Goal: Information Seeking & Learning: Learn about a topic

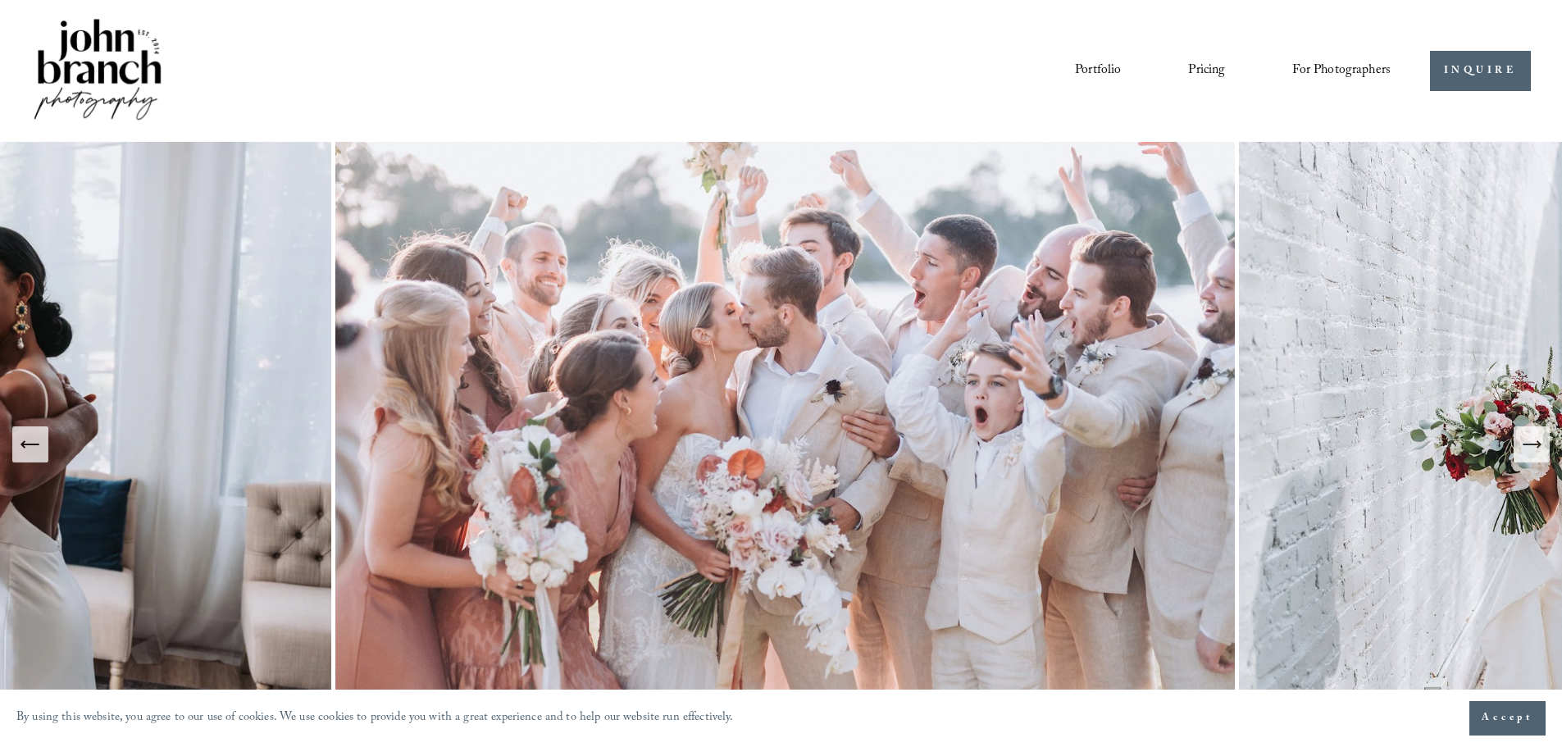
click at [1203, 64] on link "Pricing" at bounding box center [1206, 71] width 37 height 28
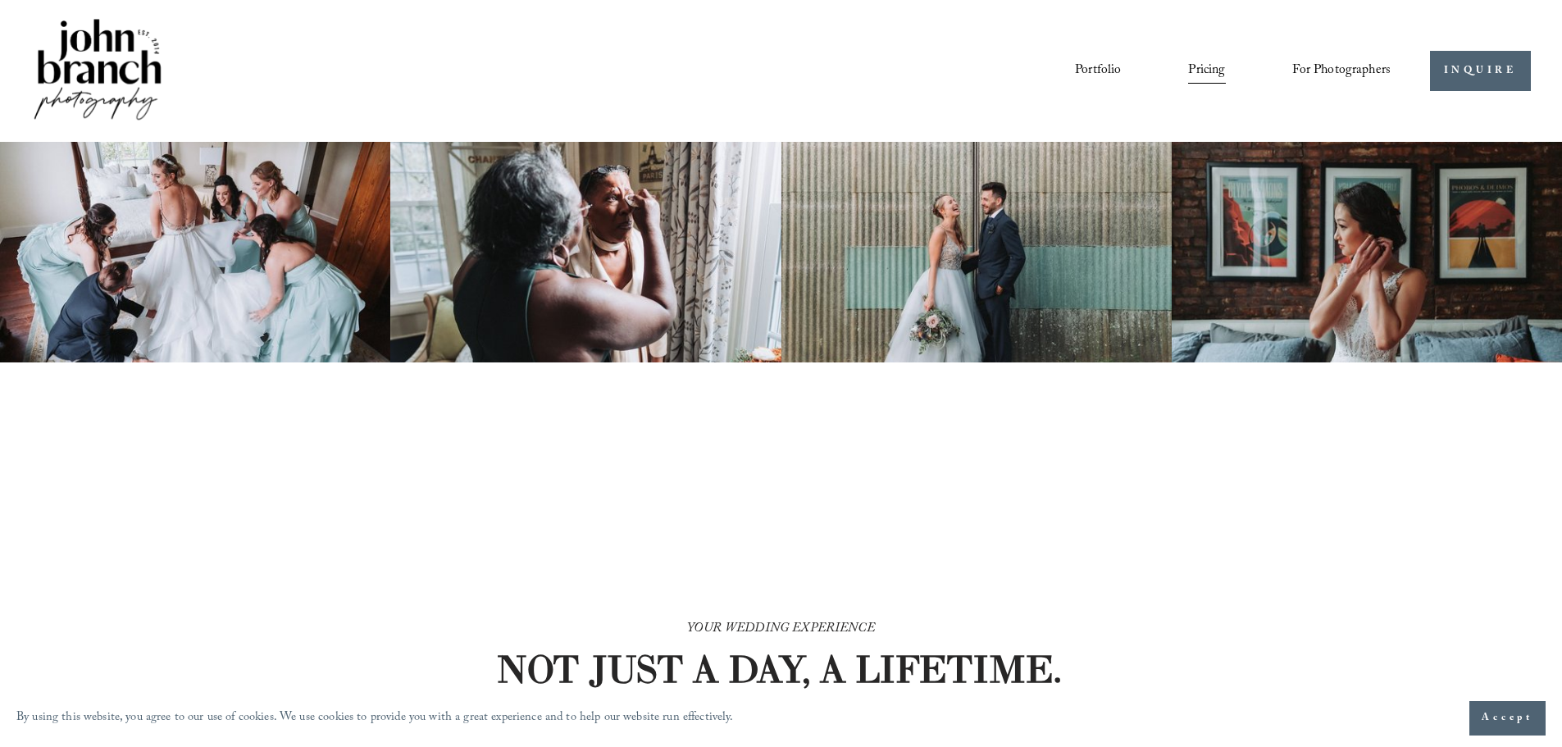
click at [1353, 63] on span "For Photographers" at bounding box center [1341, 70] width 98 height 25
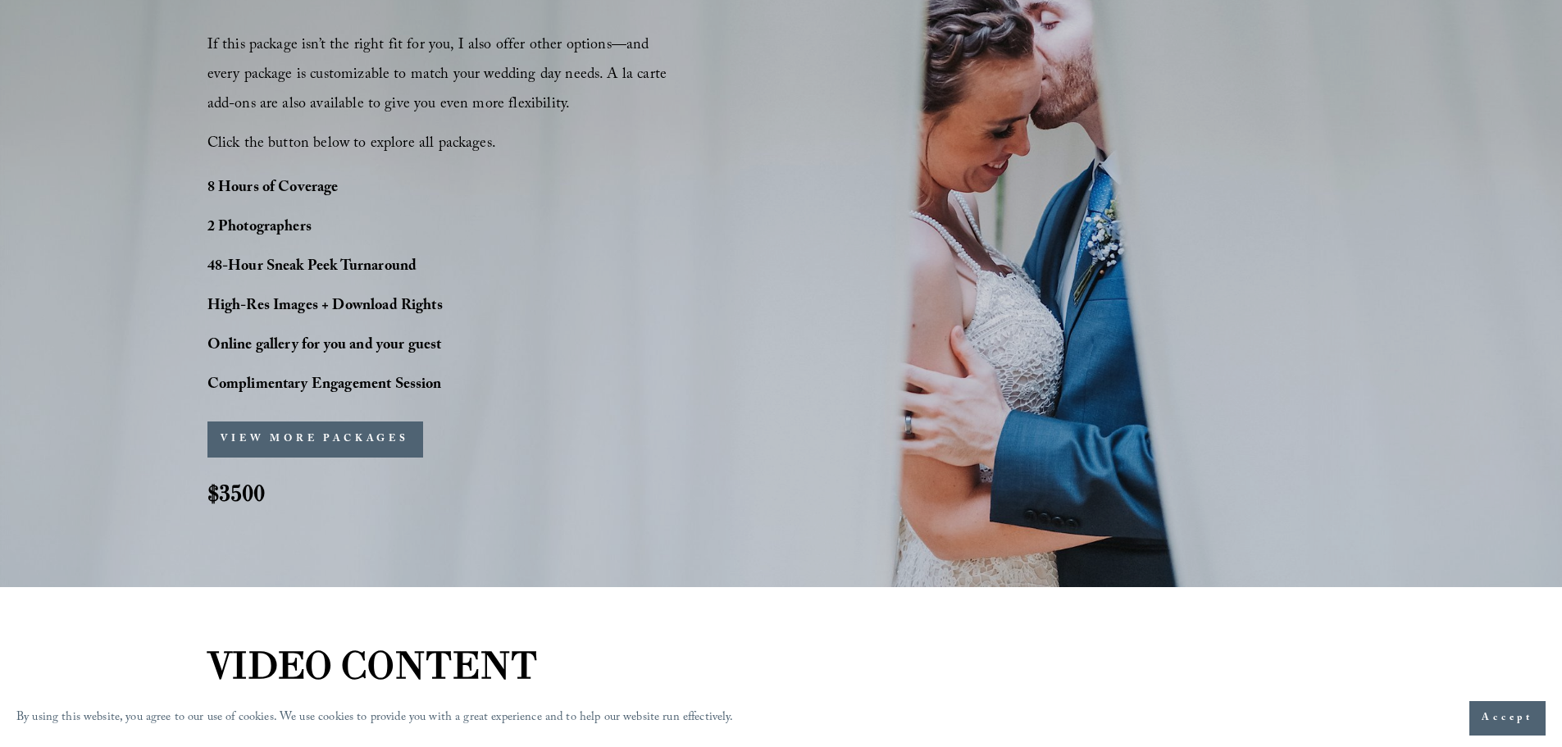
scroll to position [1312, 0]
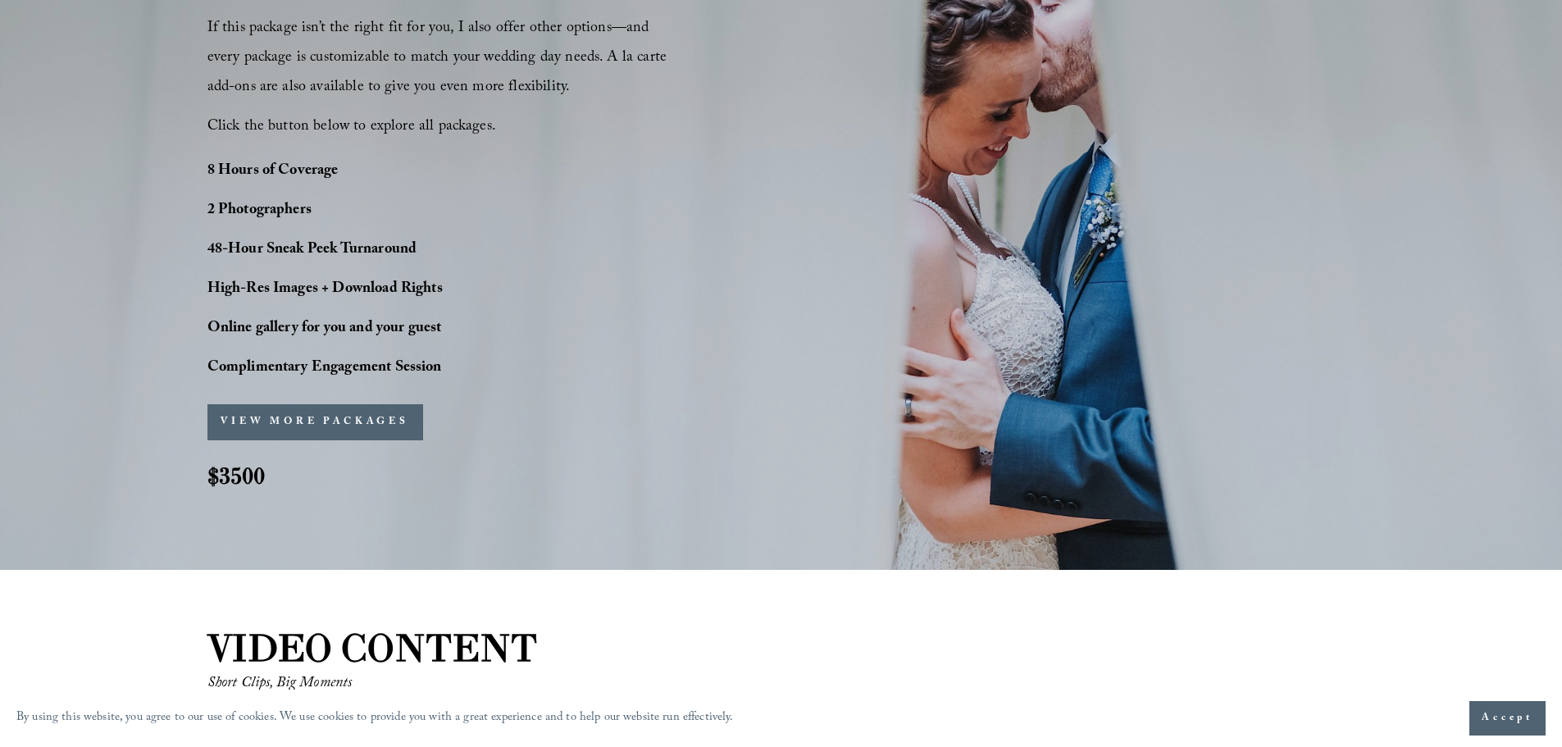
click at [1234, 182] on div "PERFECT PHOTO COVERAGE This package is the top choice for our couples and for g…" at bounding box center [781, 118] width 1562 height 799
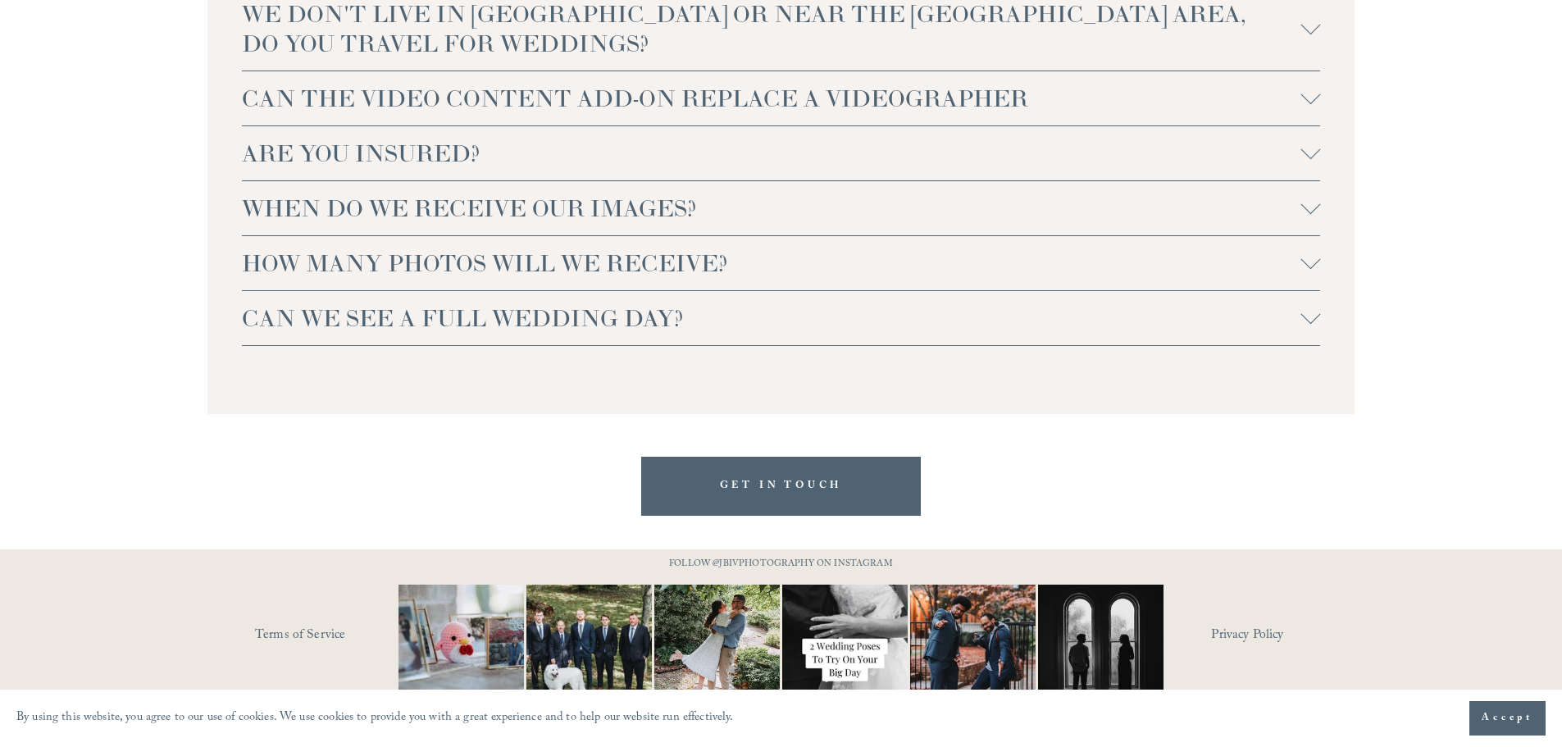
scroll to position [3785, 0]
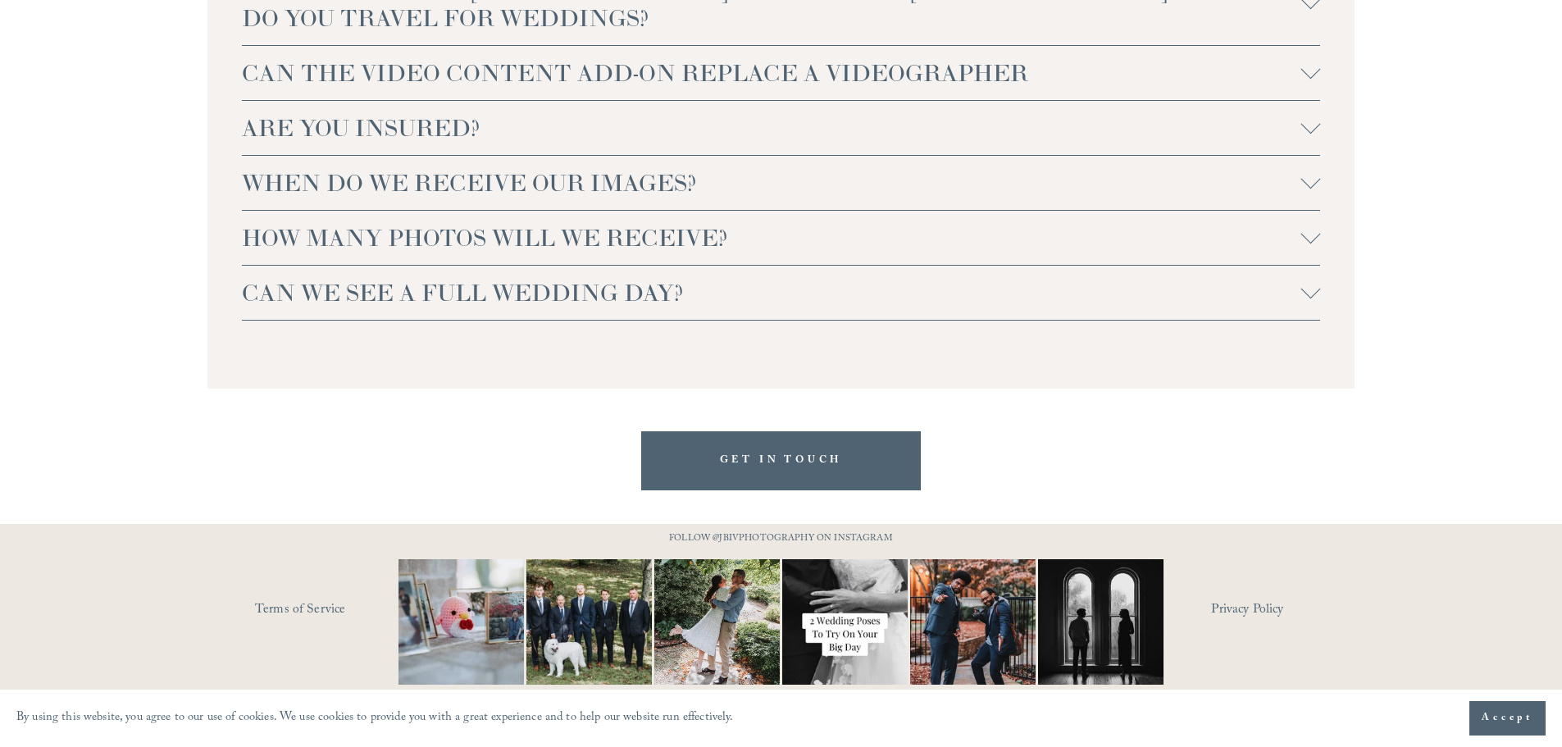
click at [370, 138] on span "ARE YOU INSURED?" at bounding box center [771, 128] width 1059 height 30
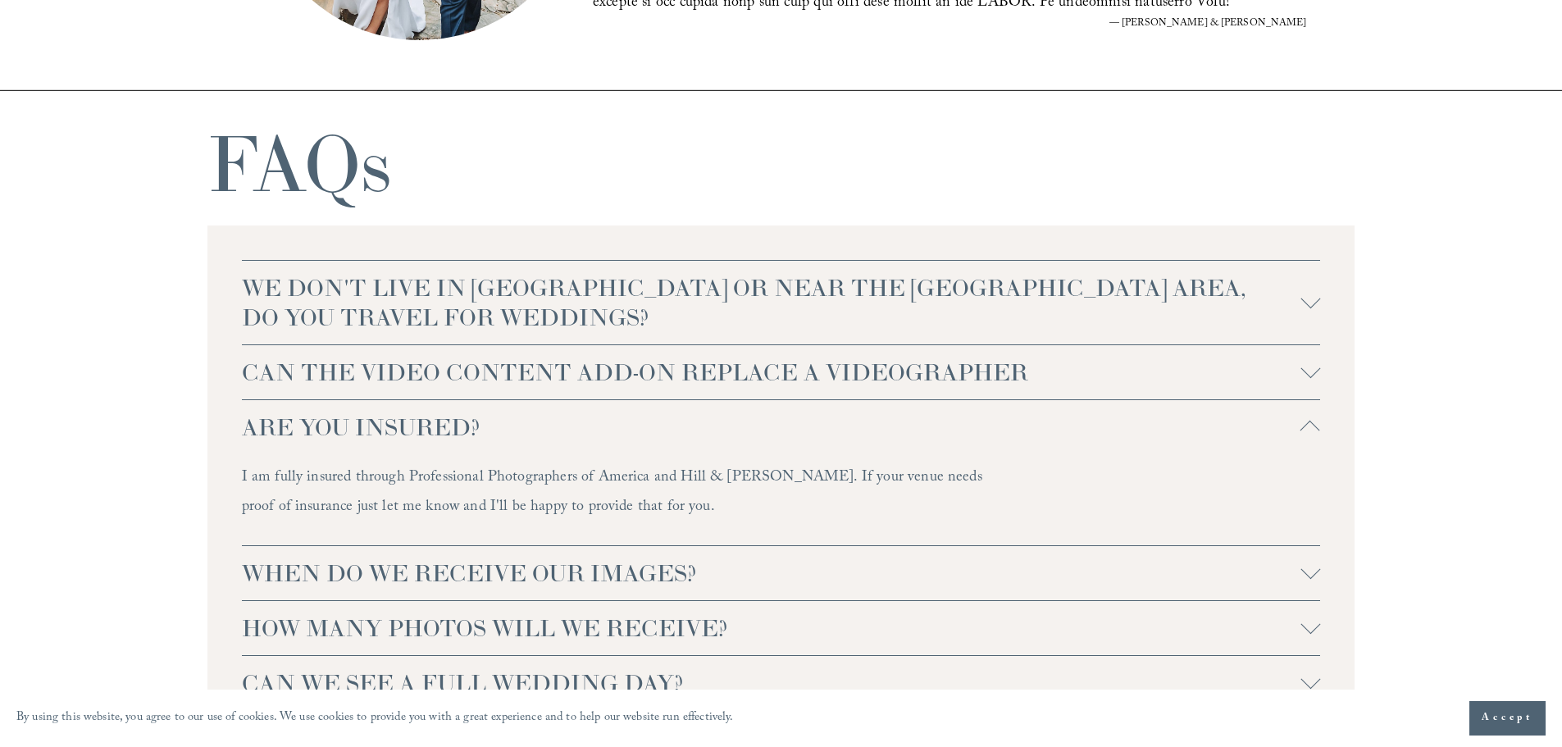
scroll to position [3431, 0]
